Goal: Navigation & Orientation: Find specific page/section

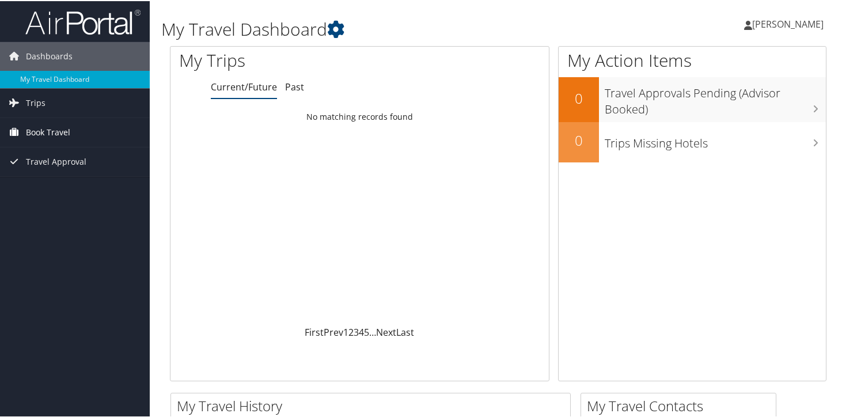
click at [50, 131] on span "Book Travel" at bounding box center [48, 131] width 44 height 29
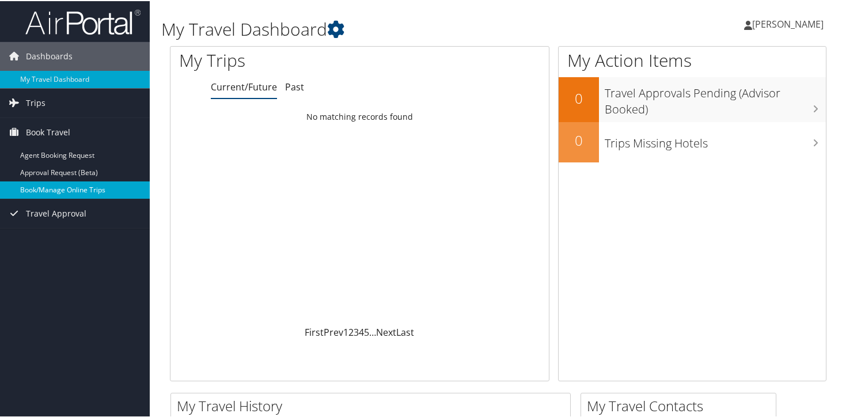
click at [75, 192] on link "Book/Manage Online Trips" at bounding box center [75, 188] width 150 height 17
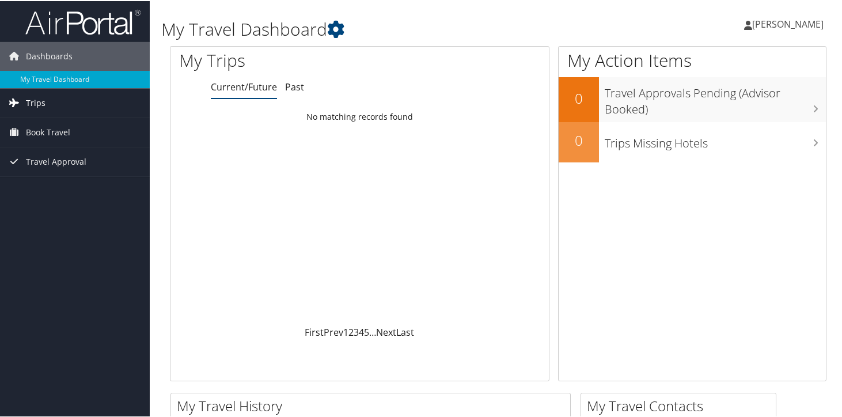
click at [41, 104] on span "Trips" at bounding box center [36, 102] width 20 height 29
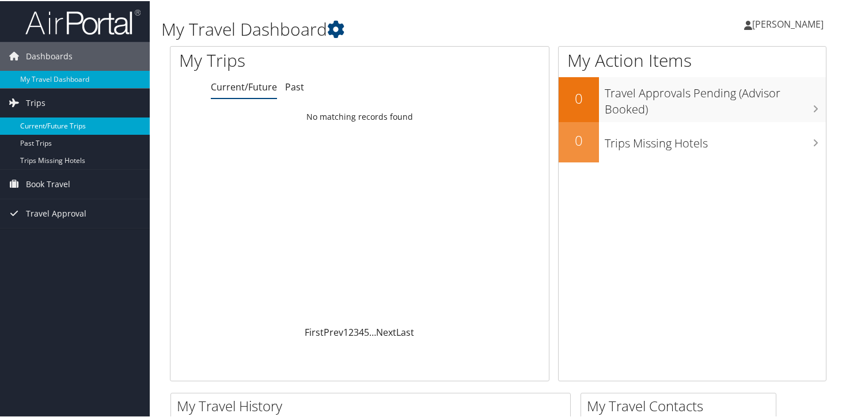
click at [61, 124] on link "Current/Future Trips" at bounding box center [75, 124] width 150 height 17
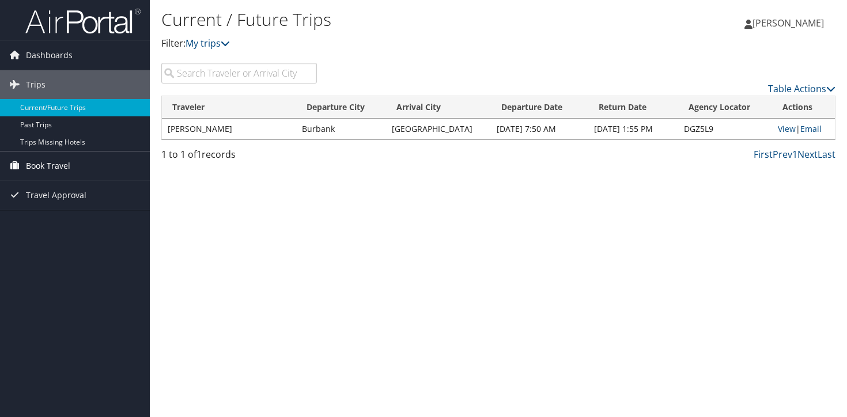
click at [51, 172] on span "Book Travel" at bounding box center [48, 166] width 44 height 29
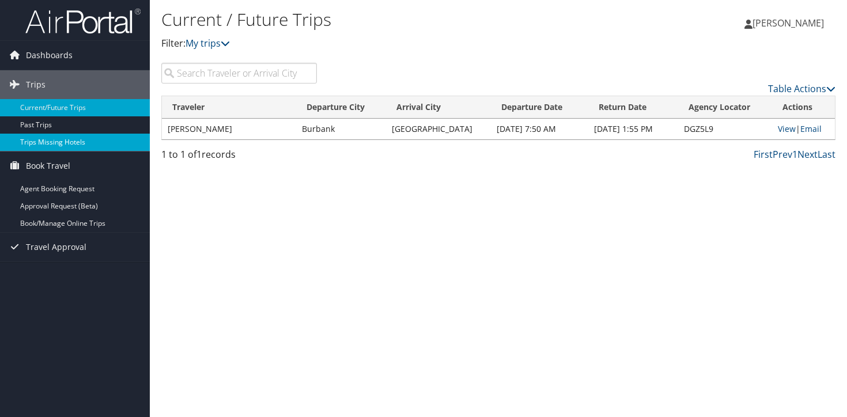
click at [53, 140] on link "Trips Missing Hotels" at bounding box center [75, 142] width 150 height 17
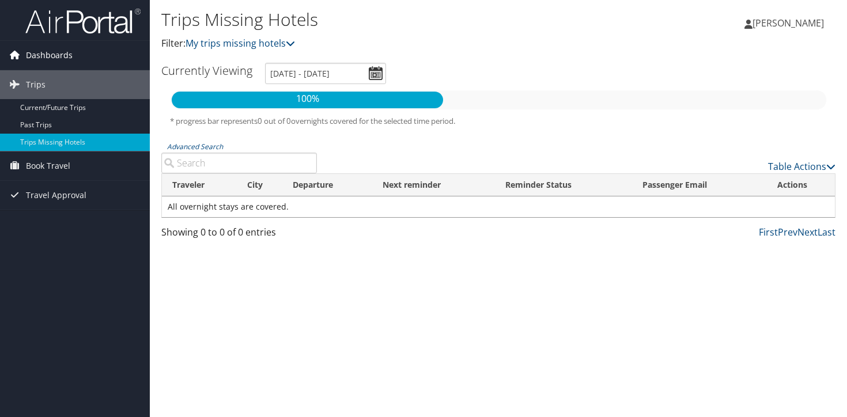
click at [39, 61] on span "Dashboards" at bounding box center [49, 55] width 47 height 29
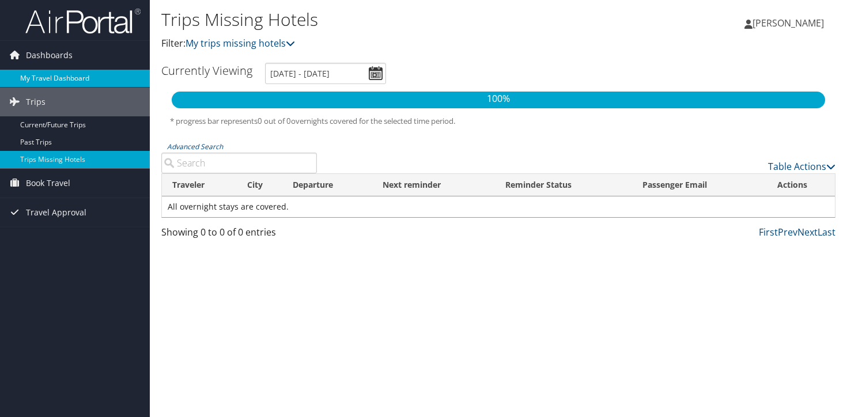
click at [40, 75] on link "My Travel Dashboard" at bounding box center [75, 78] width 150 height 17
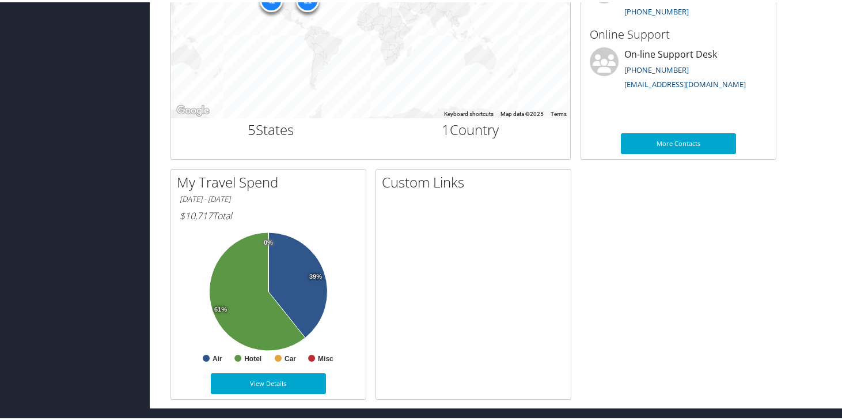
scroll to position [463, 0]
